Goal: Task Accomplishment & Management: Complete application form

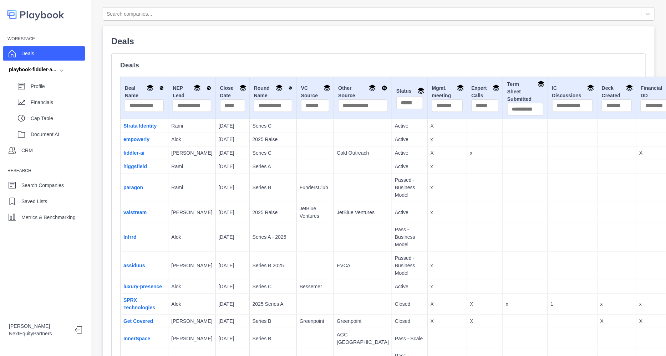
click at [219, 202] on td "9/30/2025" at bounding box center [232, 188] width 34 height 29
click at [141, 156] on link "fiddler-ai" at bounding box center [133, 153] width 21 height 6
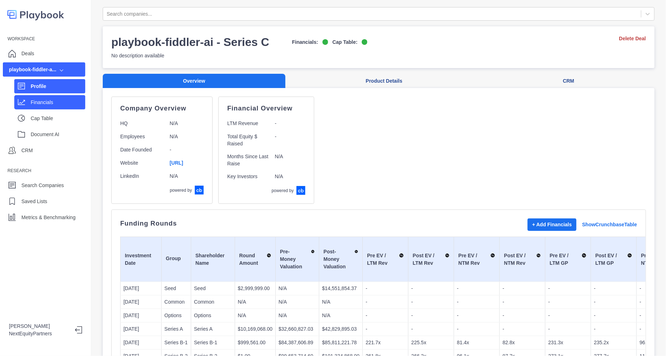
click at [48, 103] on p "Financials" at bounding box center [58, 102] width 55 height 7
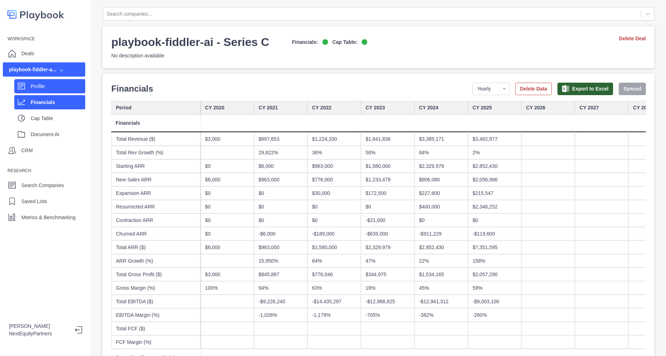
click at [50, 85] on p "Profile" at bounding box center [58, 86] width 55 height 7
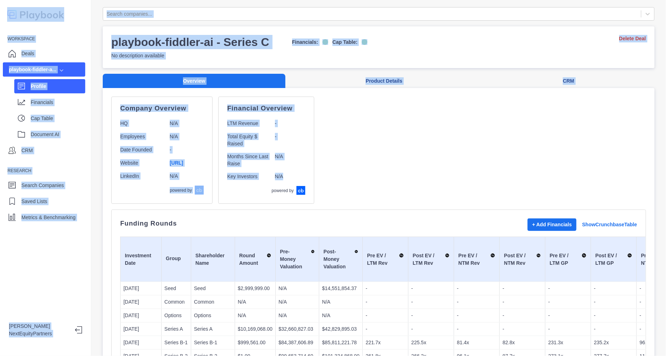
drag, startPoint x: 91, startPoint y: 4, endPoint x: 586, endPoint y: 200, distance: 533.4
click at [584, 200] on div "Workspace Deals playbook-fiddler-a... Profile Financials Cap Table Document AI …" at bounding box center [333, 178] width 666 height 356
click at [599, 179] on div "Company Overview HQ N/A Employees N/A Date Founded - Website [URL] LinkedIn N/A…" at bounding box center [378, 150] width 534 height 107
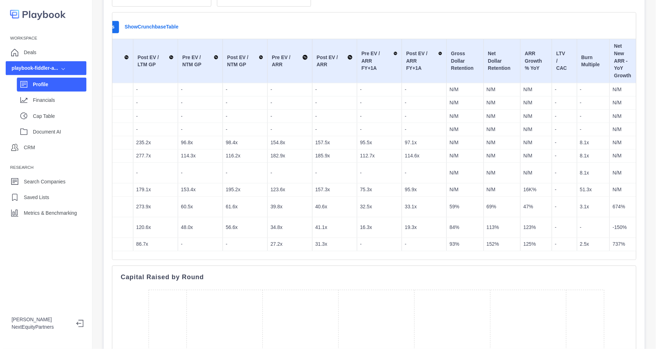
scroll to position [0, 521]
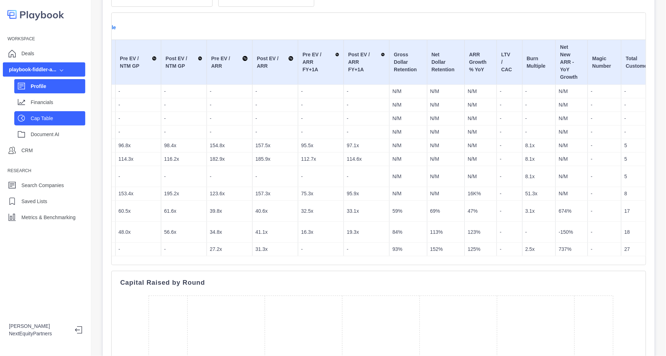
click at [49, 119] on p "Cap Table" at bounding box center [58, 118] width 55 height 7
select select "SHARE_HOLDER_TYPE_WARRANT"
select select "SHARE_HOLDER_TYPE_OPTION"
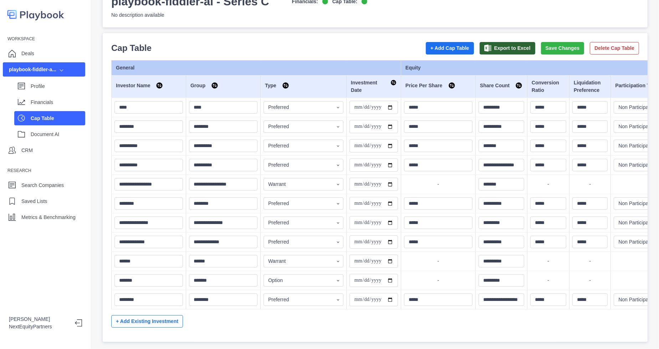
scroll to position [52, 0]
click at [445, 42] on button "+ Add Cap Table" at bounding box center [450, 48] width 48 height 12
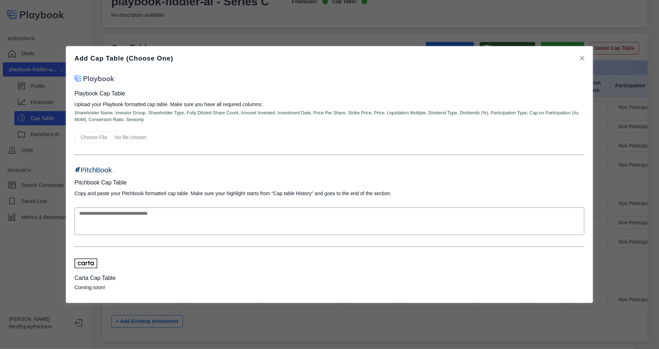
click at [85, 139] on input "file" at bounding box center [132, 137] width 114 height 11
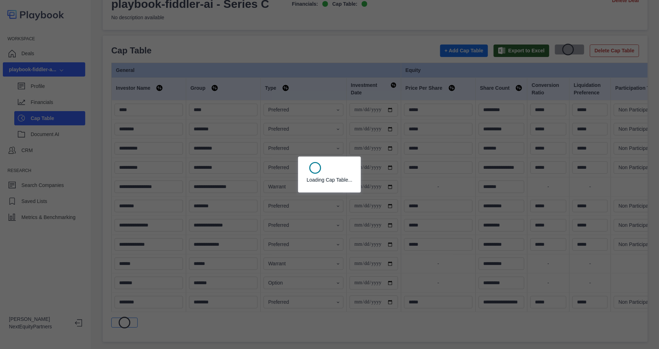
scroll to position [49, 0]
type input "********"
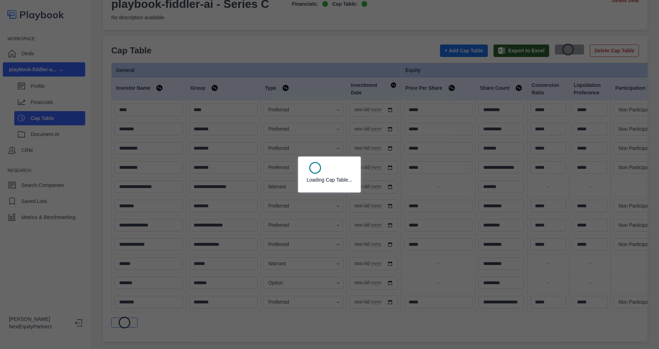
type input "********"
type input "*****"
type input "**********"
select select "SHARE_HOLDER_TYPE_OPTION"
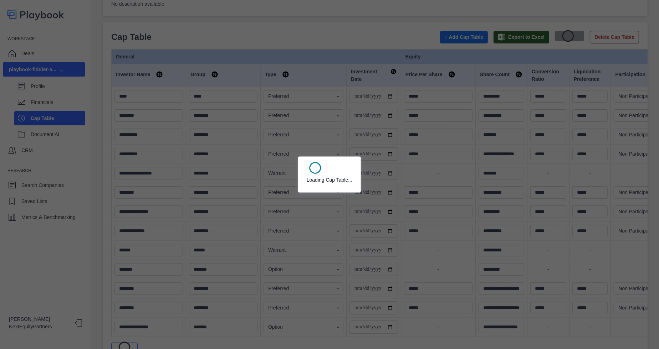
click at [260, 43] on div "Loading Cap Table..." at bounding box center [329, 174] width 659 height 349
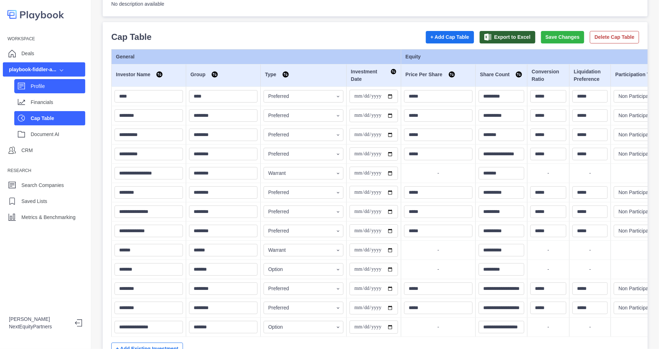
click at [32, 81] on div "Profile" at bounding box center [58, 86] width 55 height 11
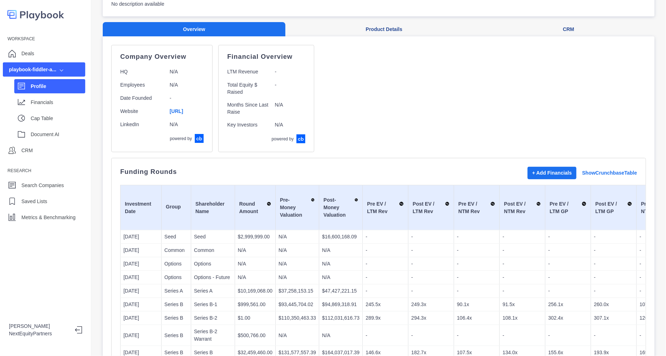
click at [404, 87] on div "Company Overview HQ N/A Employees N/A Date Founded - Website [URL] LinkedIn N/A…" at bounding box center [378, 98] width 534 height 107
click at [30, 117] on div "Cap Table" at bounding box center [49, 118] width 71 height 14
select select "SHARE_HOLDER_TYPE_WARRANT"
select select "SHARE_HOLDER_TYPE_OPTION"
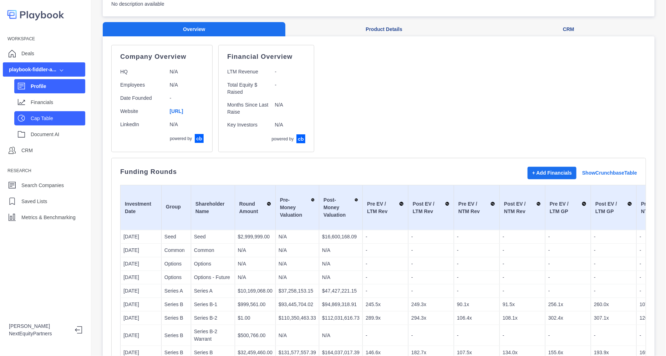
select select "SHARE_HOLDER_TYPE_OPTION"
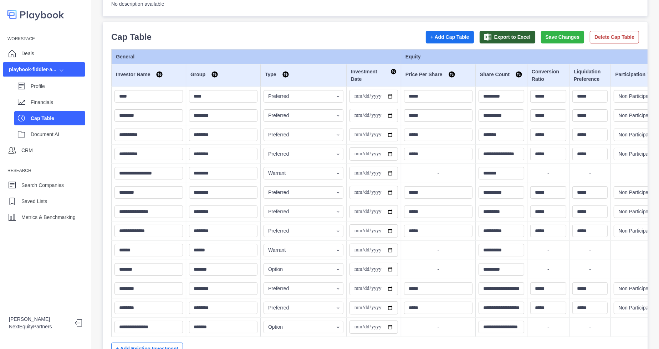
scroll to position [89, 0]
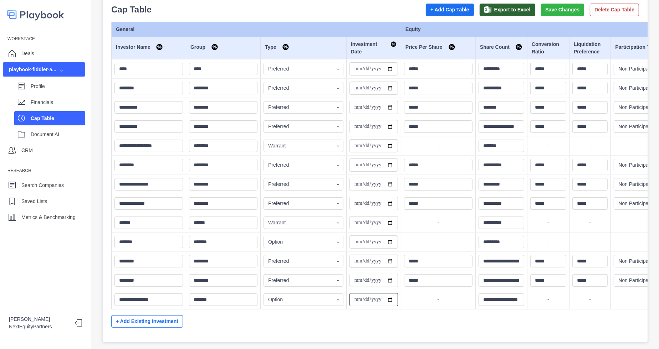
click at [376, 293] on input "**********" at bounding box center [373, 299] width 48 height 13
type input "**********"
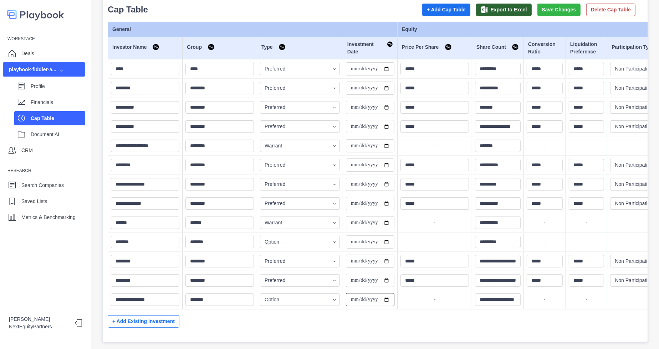
scroll to position [85, 0]
click at [538, 8] on button "Save Changes" at bounding box center [558, 10] width 43 height 12
